Goal: Task Accomplishment & Management: Manage account settings

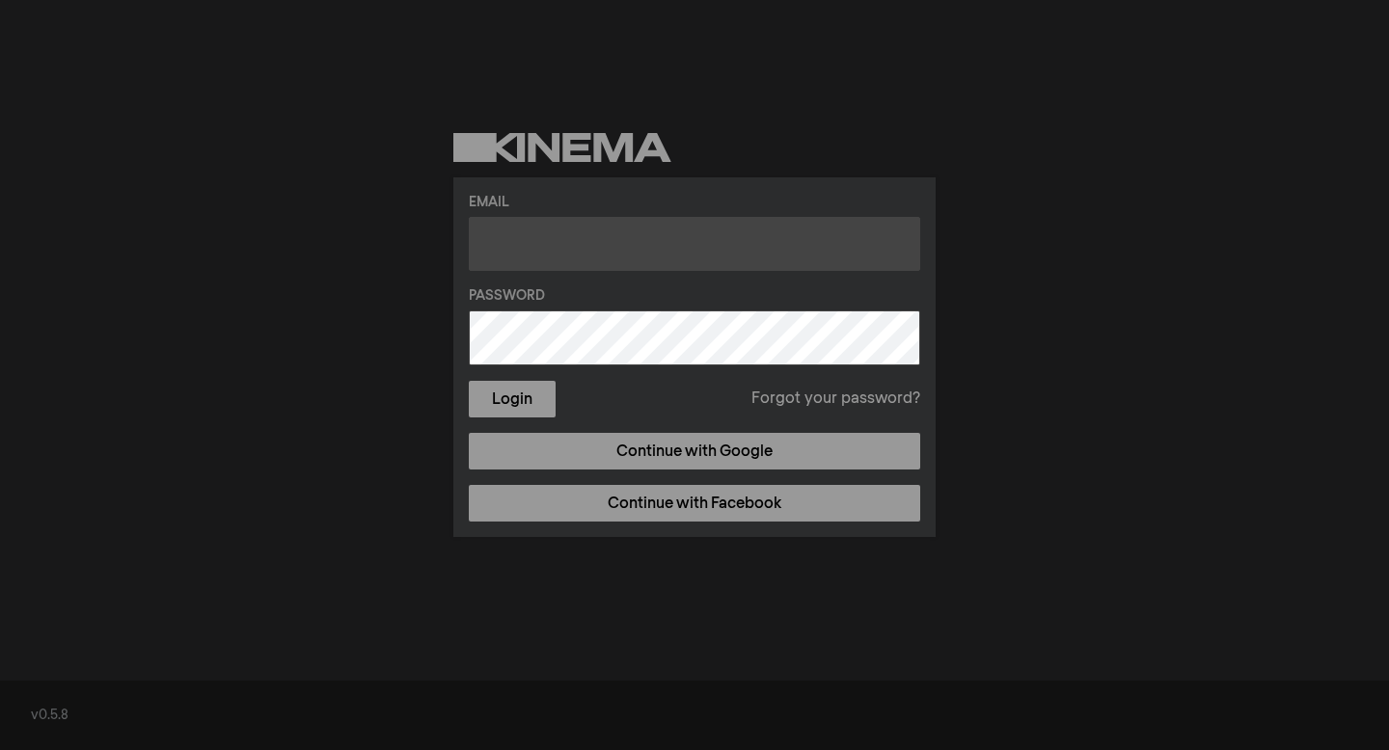
click at [596, 246] on input "text" at bounding box center [694, 244] width 451 height 54
type input "[PERSON_NAME][EMAIL_ADDRESS][DOMAIN_NAME]"
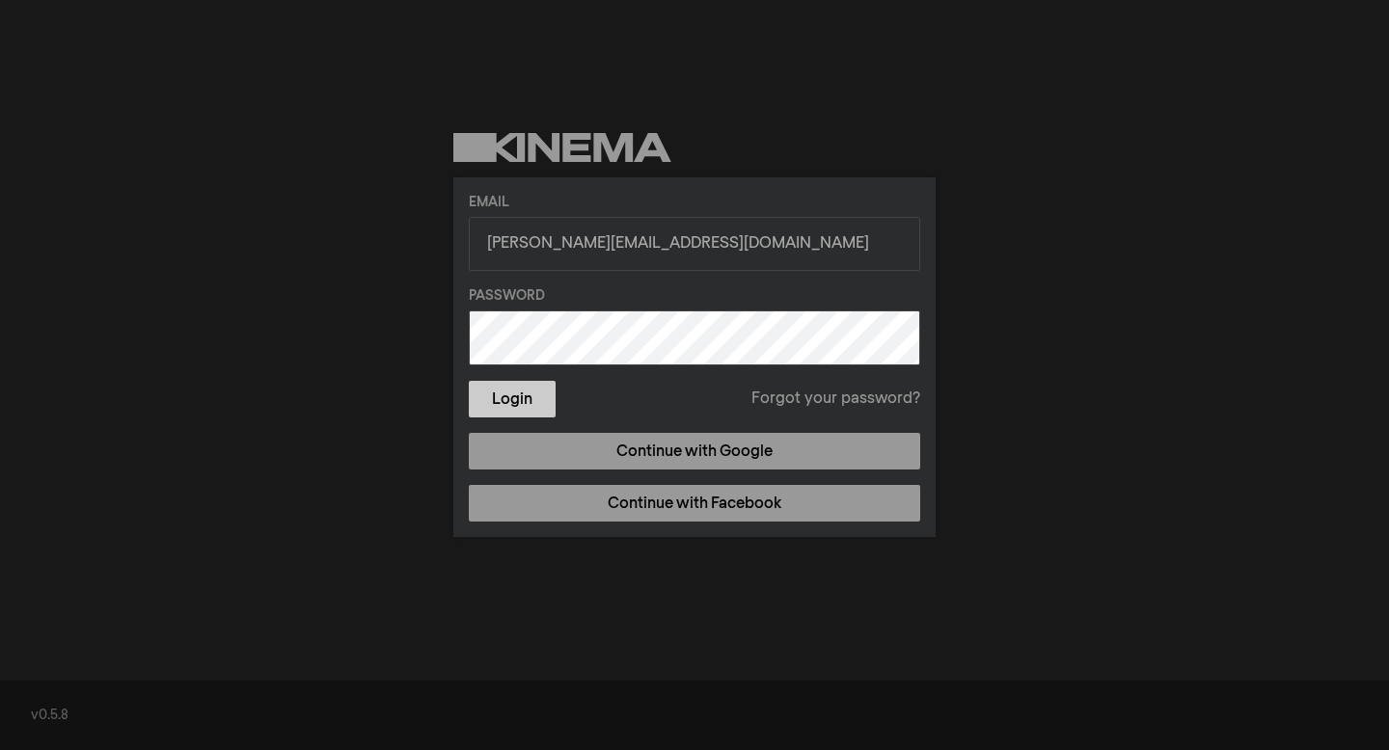
click at [524, 403] on button "Login" at bounding box center [512, 399] width 87 height 37
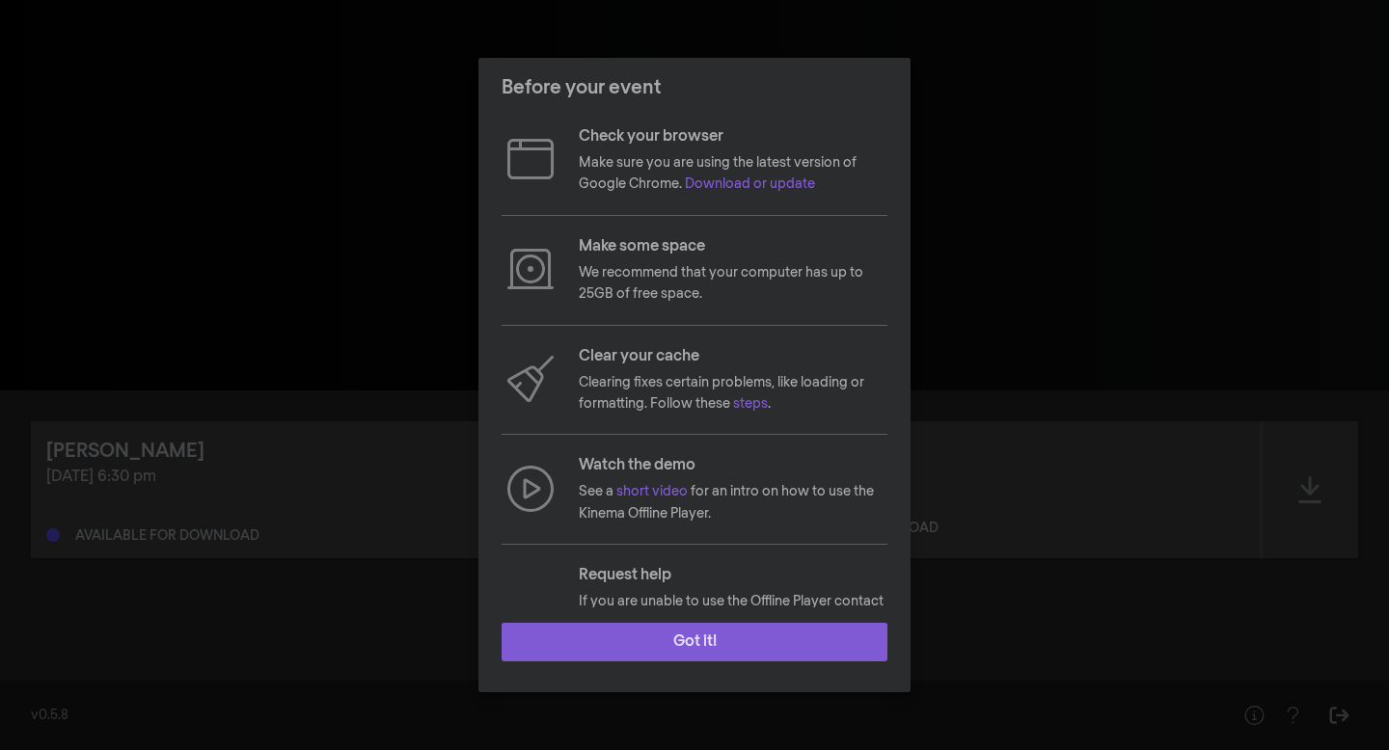
click at [699, 639] on button "Got it!" at bounding box center [694, 642] width 386 height 39
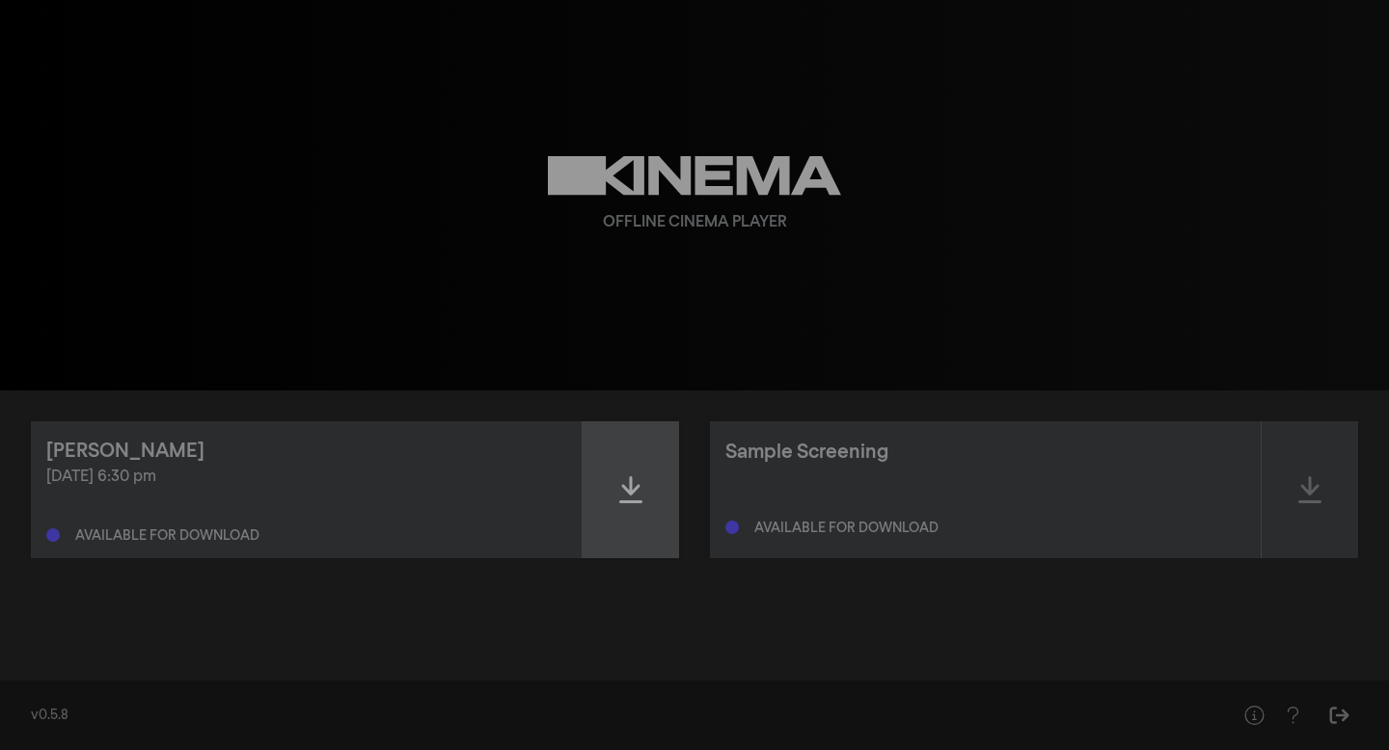
click at [639, 500] on icon at bounding box center [630, 489] width 23 height 27
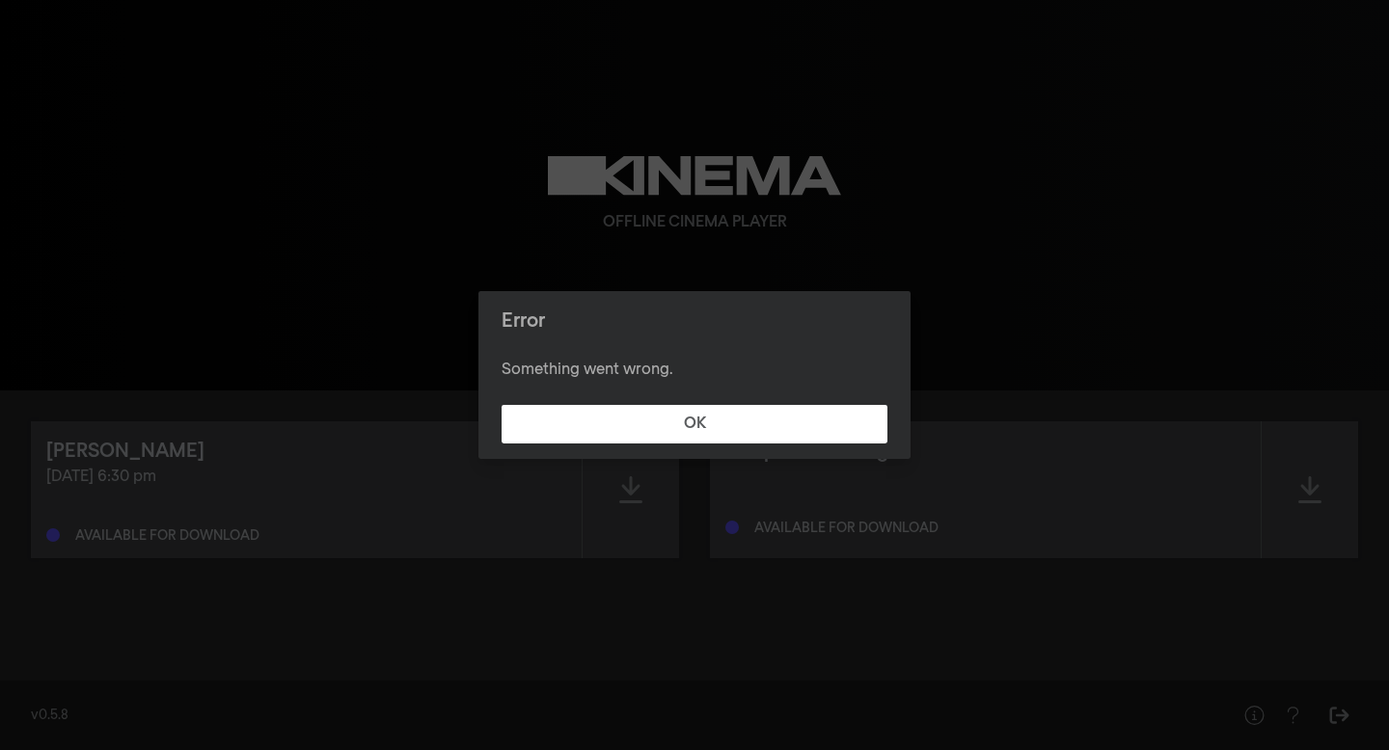
click at [501, 405] on button "OK" at bounding box center [694, 424] width 386 height 39
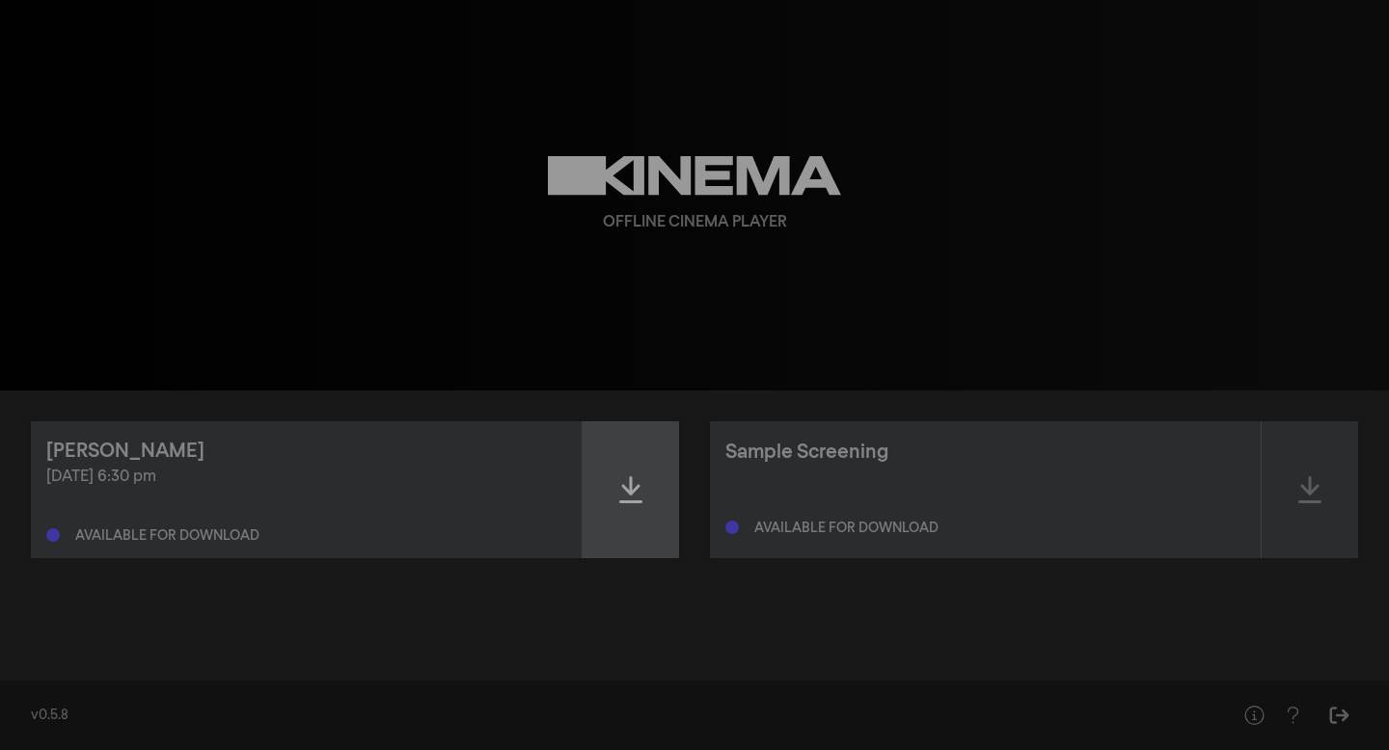
click at [640, 468] on div at bounding box center [630, 489] width 96 height 137
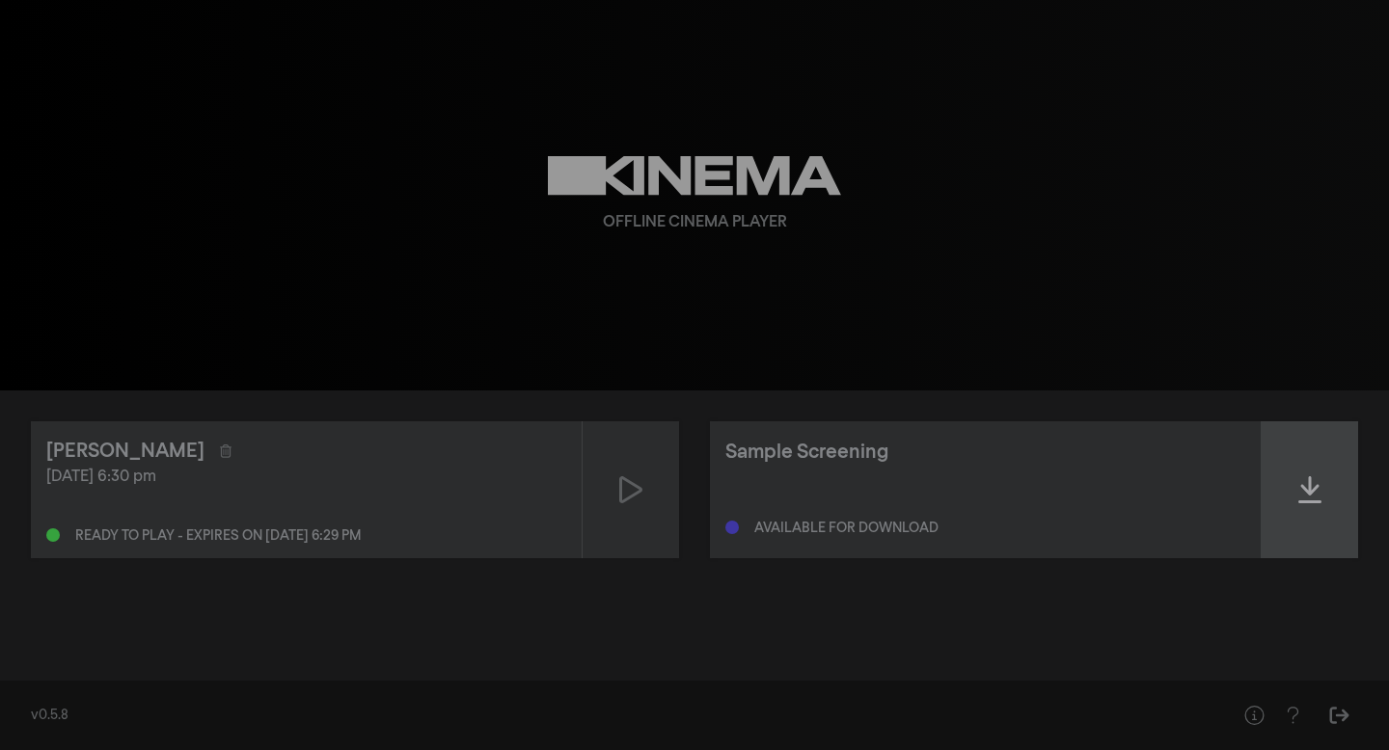
click at [1326, 493] on div at bounding box center [1309, 489] width 96 height 137
